Goal: Information Seeking & Learning: Learn about a topic

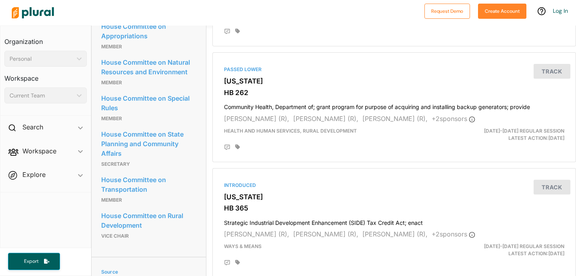
scroll to position [161, 0]
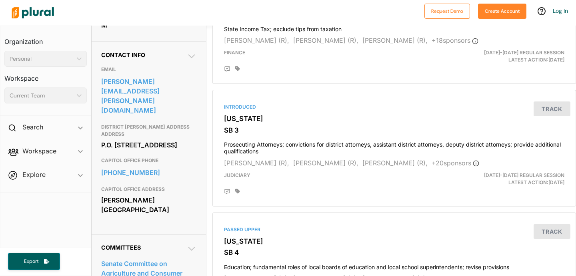
scroll to position [223, 0]
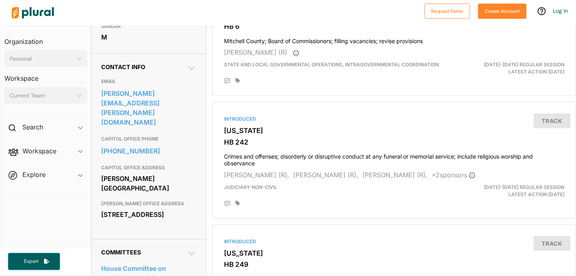
scroll to position [193, 0]
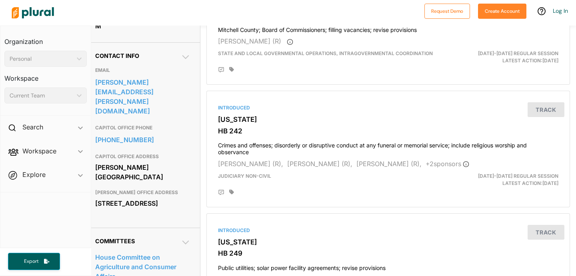
scroll to position [233, 6]
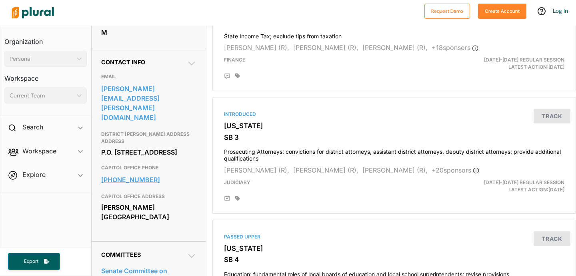
scroll to position [247, 0]
